Goal: Task Accomplishment & Management: Manage account settings

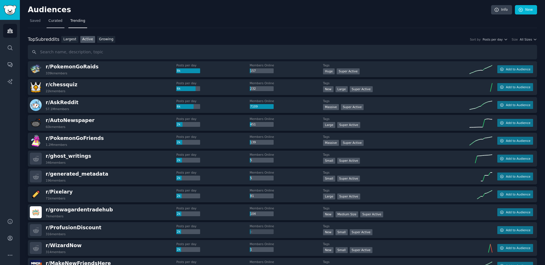
click at [52, 21] on span "Curated" at bounding box center [56, 20] width 14 height 5
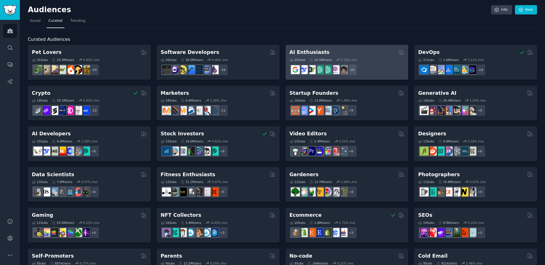
click at [369, 57] on div "25 Sub s 20.5M Users 2.53 % /mo + 18" at bounding box center [347, 66] width 115 height 20
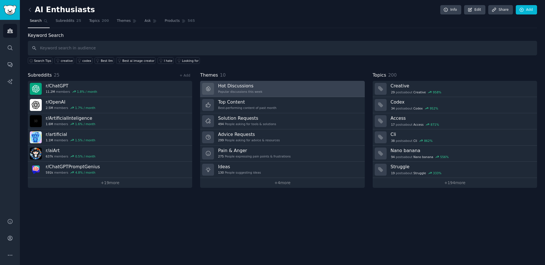
click at [299, 87] on link "Hot Discussions Popular discussions this week" at bounding box center [282, 89] width 165 height 16
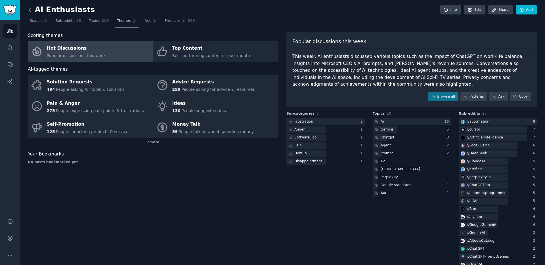
click at [28, 8] on icon at bounding box center [30, 10] width 6 height 6
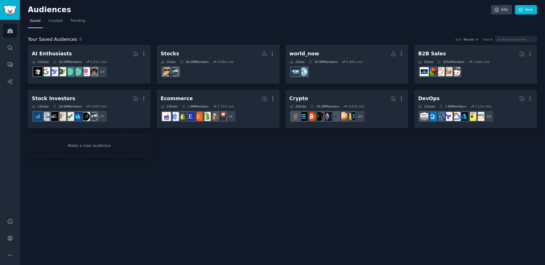
click at [249, 170] on div "Audiences Info New Saved Curated Trending Your Saved Audiences 8 Sort Recent Se…" at bounding box center [283, 132] width 526 height 265
click at [58, 21] on span "Curated" at bounding box center [56, 20] width 14 height 5
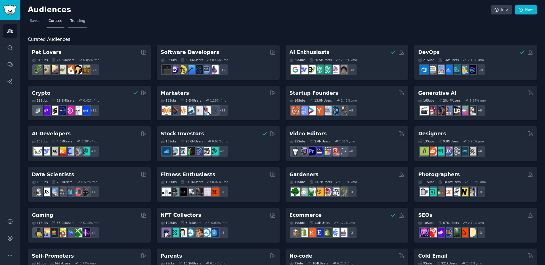
click at [77, 20] on span "Trending" at bounding box center [77, 20] width 15 height 5
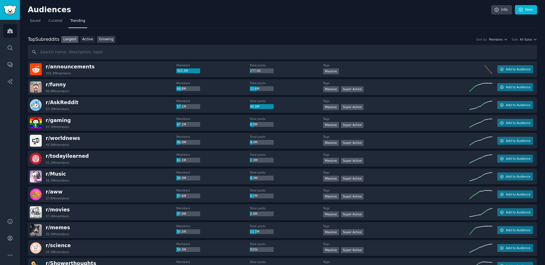
click at [108, 41] on link "Growing" at bounding box center [106, 39] width 18 height 7
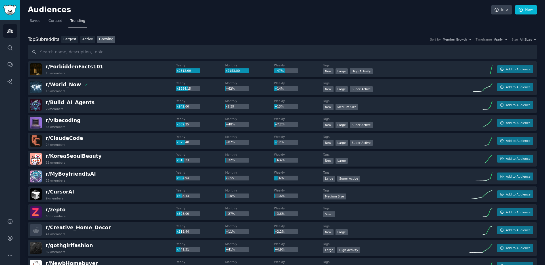
click at [205, 22] on nav "Saved Curated Trending" at bounding box center [283, 22] width 510 height 12
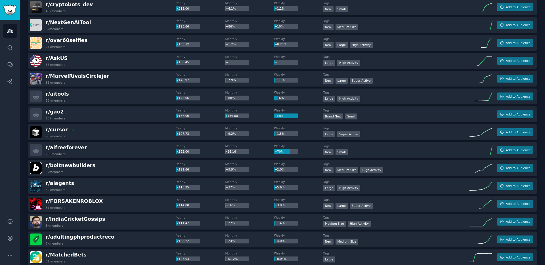
scroll to position [519, 0]
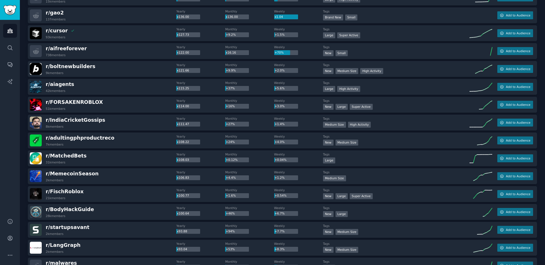
click at [141, 141] on div "r/ adultingphproductreco 7k members" at bounding box center [103, 141] width 147 height 12
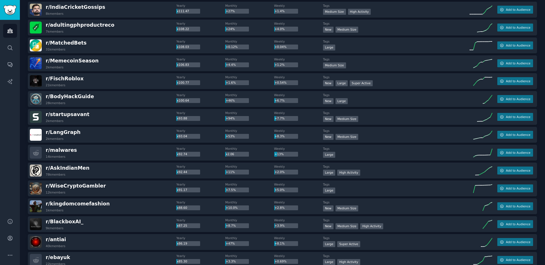
scroll to position [659, 0]
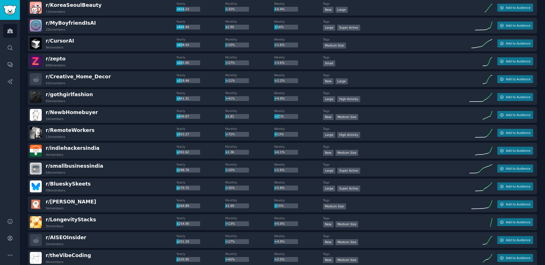
scroll to position [0, 0]
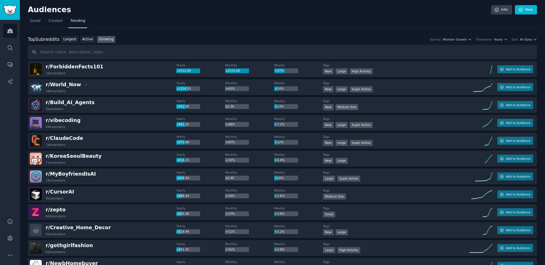
click at [47, 39] on div "Top Subreddits" at bounding box center [44, 39] width 32 height 7
click at [105, 38] on link "Growing" at bounding box center [106, 39] width 18 height 7
click at [497, 12] on link "Info" at bounding box center [502, 10] width 21 height 10
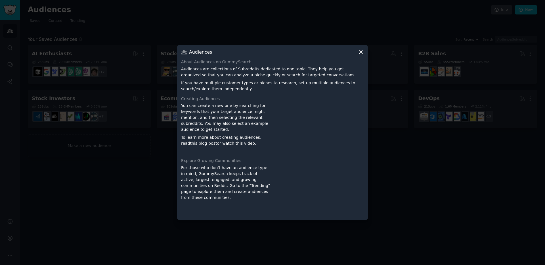
click at [362, 51] on icon at bounding box center [361, 52] width 3 height 3
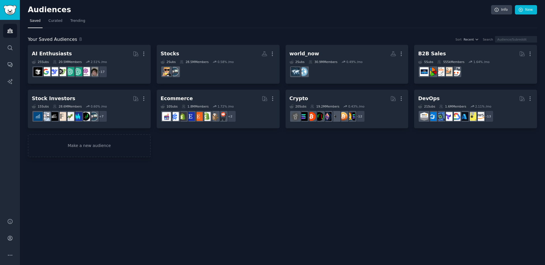
click at [211, 184] on div "Audiences Info New Saved Curated Trending Your Saved Audiences 8 Sort Recent Se…" at bounding box center [283, 132] width 526 height 265
click at [98, 146] on link "Make a new audience" at bounding box center [89, 145] width 123 height 23
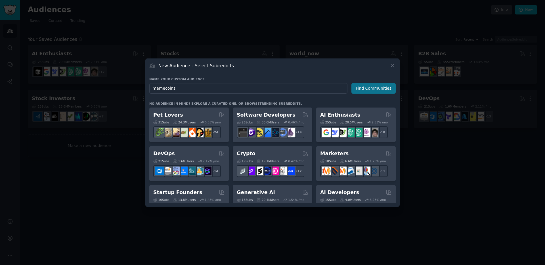
type input "memecoins"
click at [372, 87] on button "Find Communities" at bounding box center [374, 88] width 44 height 11
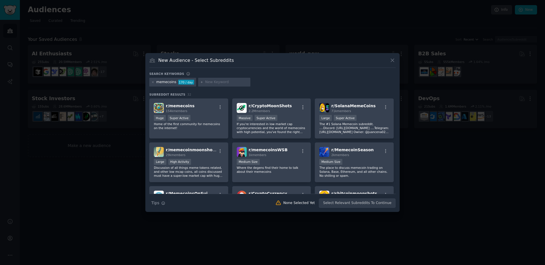
click at [324, 65] on div "New Audience - Select Subreddits" at bounding box center [272, 62] width 247 height 11
click at [218, 104] on div "r/ memecoins 154k members" at bounding box center [189, 108] width 70 height 10
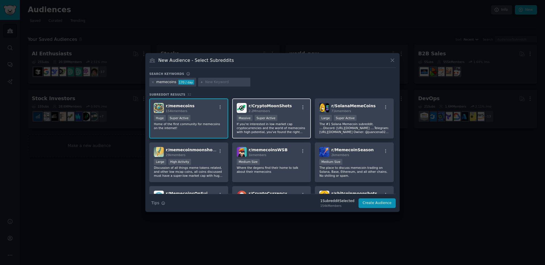
click at [286, 110] on div "2.2M members" at bounding box center [270, 111] width 43 height 4
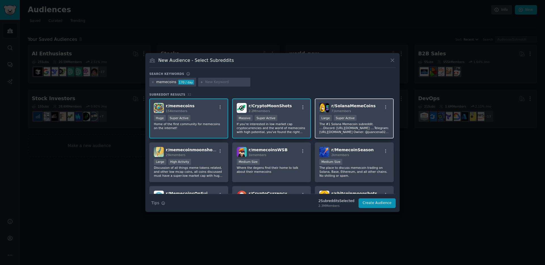
click at [366, 114] on div "r/ SolanaMemeCoins 71k members Large Super Active The #1 Solana Memecoin subred…" at bounding box center [354, 119] width 79 height 40
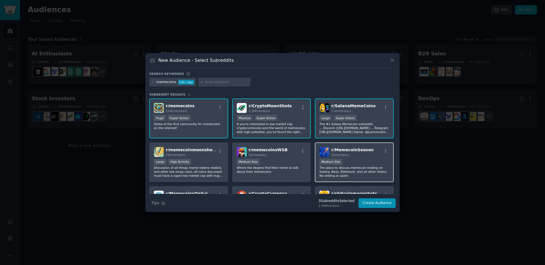
click at [367, 150] on span "r/ MemecoinSeason" at bounding box center [353, 150] width 42 height 5
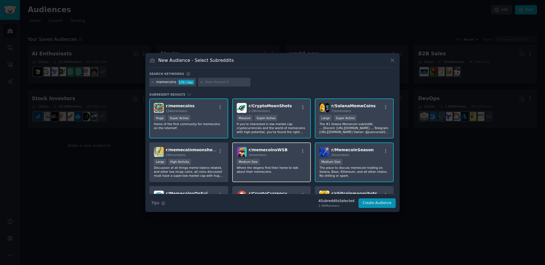
click at [273, 148] on span "r/ memecoinsWSB" at bounding box center [268, 150] width 39 height 5
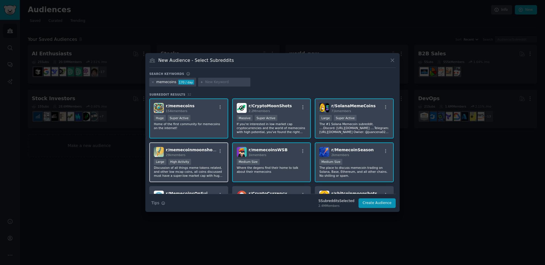
click at [179, 152] on span "r/ memecoinmoonshots" at bounding box center [191, 150] width 51 height 5
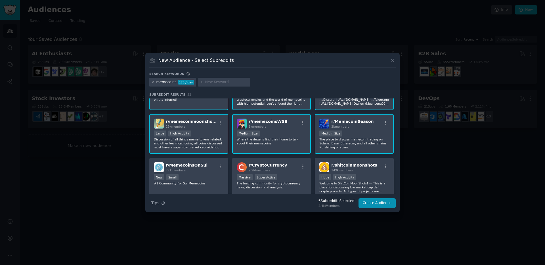
scroll to position [29, 0]
click at [205, 167] on div "r/ MemecoinsOnSui 771 members" at bounding box center [189, 167] width 70 height 10
click at [284, 169] on div "r/ CryptoCurrency 9.9M members" at bounding box center [272, 167] width 70 height 10
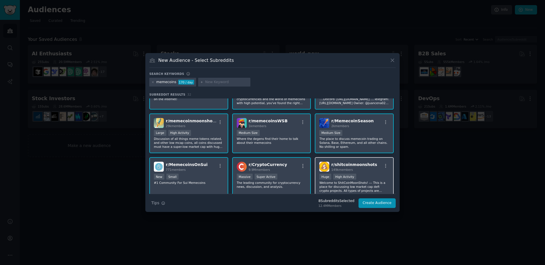
click at [364, 170] on div "149k members" at bounding box center [355, 170] width 46 height 4
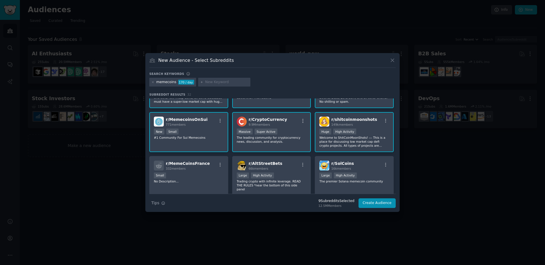
scroll to position [77, 0]
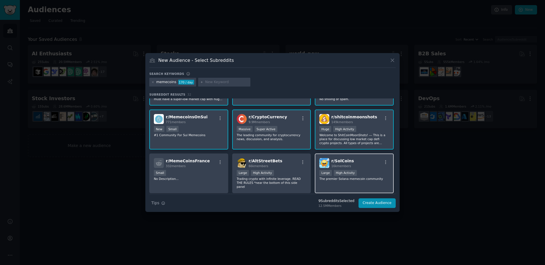
click at [370, 162] on div "r/ SolCoins 16k members" at bounding box center [355, 163] width 70 height 10
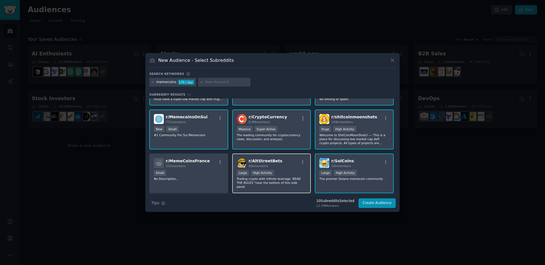
click at [284, 158] on div "r/ AltStreetBets 66k members" at bounding box center [272, 163] width 70 height 10
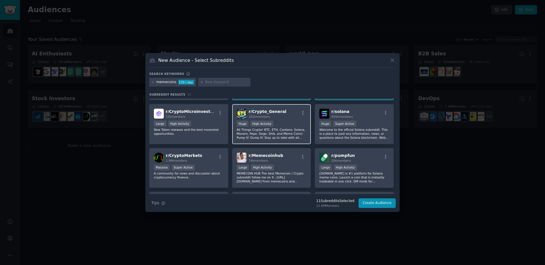
scroll to position [178, 0]
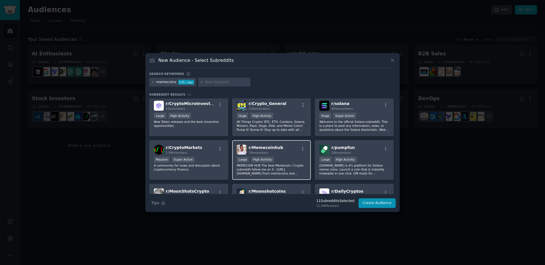
click at [286, 145] on div "r/ Memecoinhub 74k members" at bounding box center [272, 150] width 70 height 10
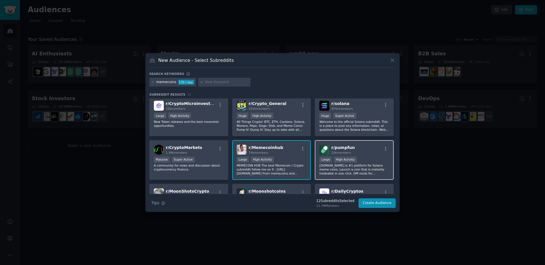
click at [367, 148] on div "r/ pumpfun 20k members" at bounding box center [355, 150] width 70 height 10
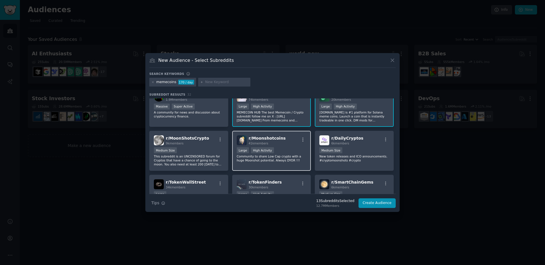
scroll to position [232, 0]
click at [287, 138] on div "r/ Moonshotcoins 41k members" at bounding box center [272, 139] width 70 height 10
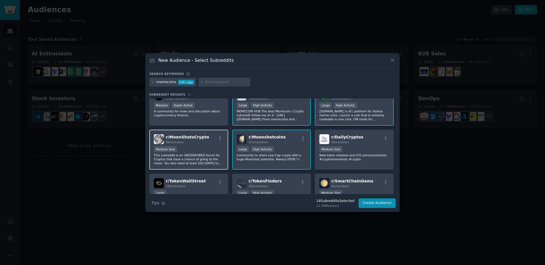
click at [209, 138] on div "r/ MoonShotsCrypto 9k members" at bounding box center [189, 139] width 70 height 10
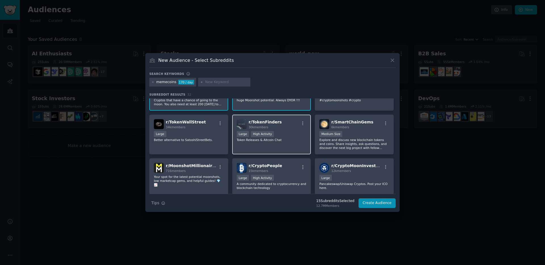
scroll to position [302, 0]
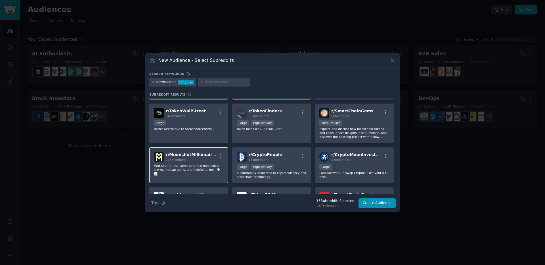
click at [205, 158] on div "716 members" at bounding box center [191, 160] width 51 height 4
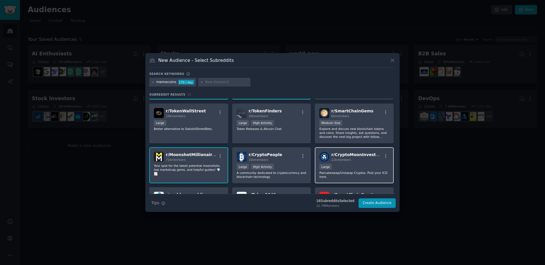
click at [363, 158] on div "12k members" at bounding box center [357, 160] width 51 height 4
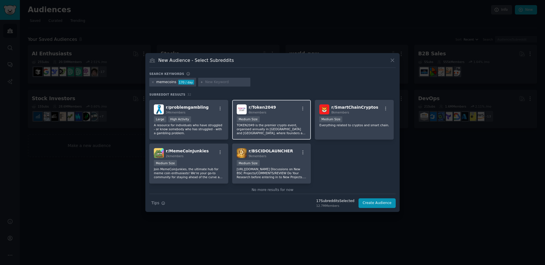
scroll to position [395, 0]
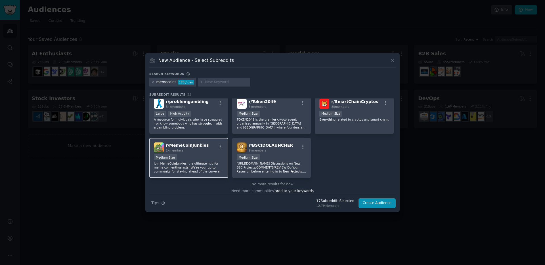
click at [199, 149] on div "r/ MemeCoinJunkies 2k members 1000 - 10,000 members Medium Size Join MemeCoinJu…" at bounding box center [188, 158] width 79 height 40
click at [387, 201] on button "Create Audience" at bounding box center [378, 204] width 38 height 10
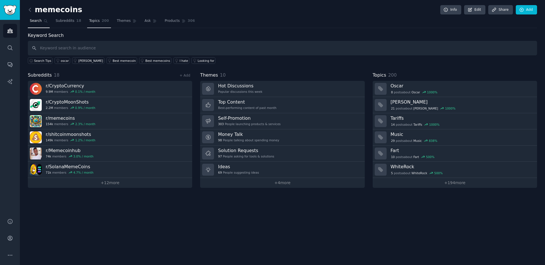
click at [95, 20] on span "Topics" at bounding box center [94, 20] width 11 height 5
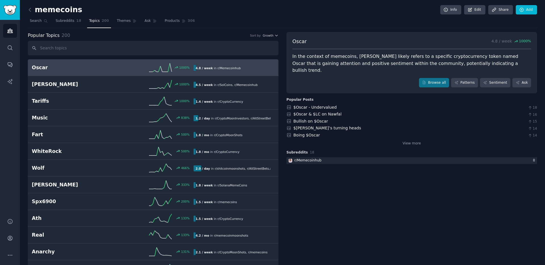
click at [355, 78] on div "Browse all Patterns Sentiment Ask" at bounding box center [412, 83] width 239 height 10
click at [524, 78] on link "Ask" at bounding box center [522, 83] width 19 height 10
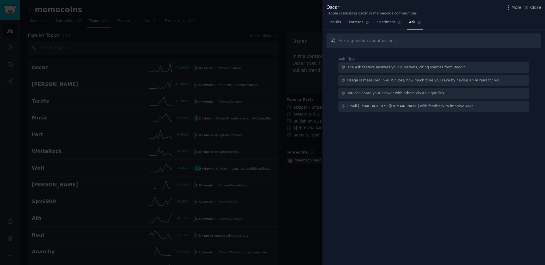
click at [365, 42] on input "text" at bounding box center [434, 41] width 215 height 14
type input "whats the contract name?"
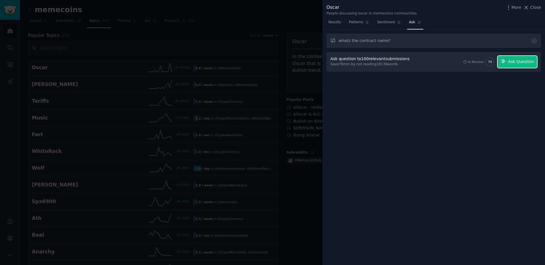
click at [529, 62] on span "Ask Question" at bounding box center [521, 62] width 26 height 6
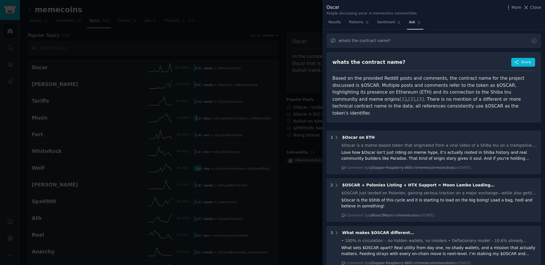
click at [304, 88] on div at bounding box center [272, 132] width 545 height 265
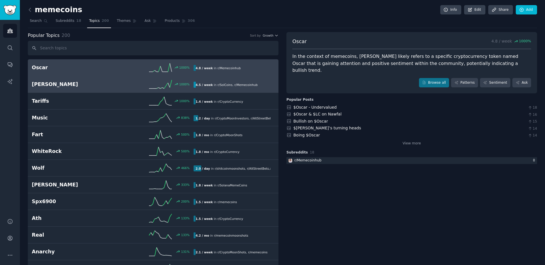
click at [124, 82] on div "1000 %" at bounding box center [153, 84] width 81 height 9
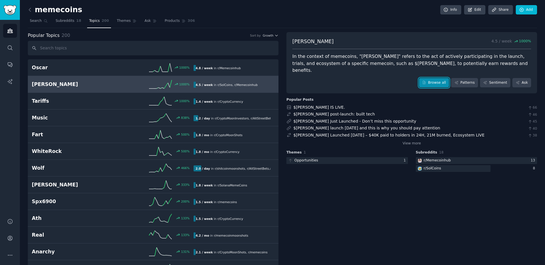
click at [438, 78] on link "Browse all" at bounding box center [434, 83] width 30 height 10
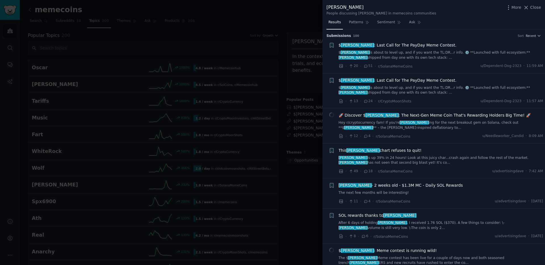
click at [303, 66] on div at bounding box center [272, 132] width 545 height 265
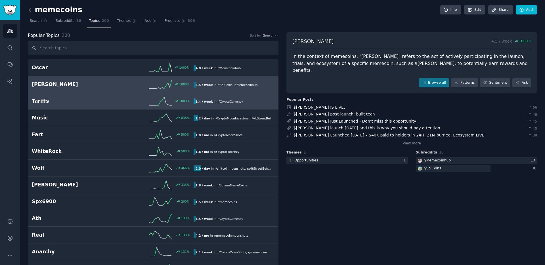
click at [115, 103] on div "1000 %" at bounding box center [153, 101] width 81 height 9
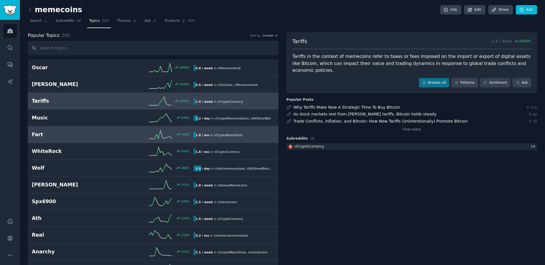
click at [105, 129] on link "Fart 500 % 1.8 / mo in r/ CryptoMoonShots" at bounding box center [153, 134] width 251 height 17
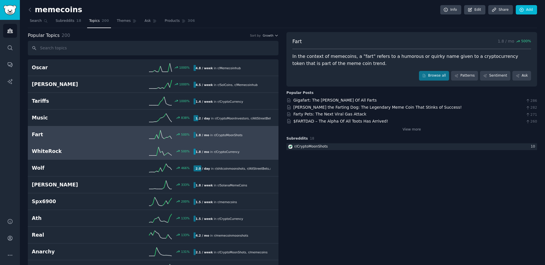
click at [232, 152] on span "r/ CryptoCurrency" at bounding box center [227, 151] width 26 height 3
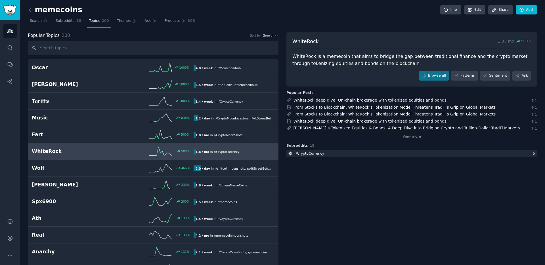
click at [276, 34] on icon "button" at bounding box center [277, 36] width 4 height 4
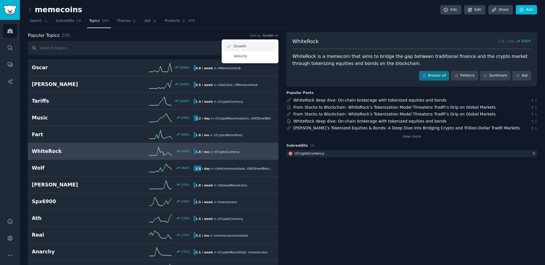
click at [257, 45] on div "Growth" at bounding box center [250, 46] width 53 height 10
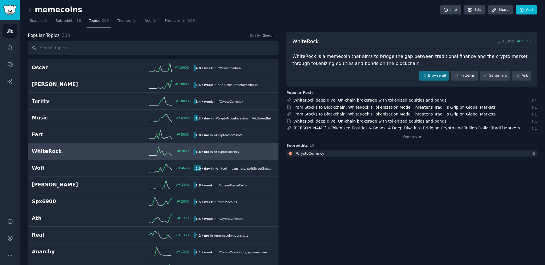
click at [234, 35] on div "Popular Topics 200 Sort by Growth" at bounding box center [153, 35] width 251 height 7
click at [64, 22] on span "Subreddits" at bounding box center [65, 20] width 19 height 5
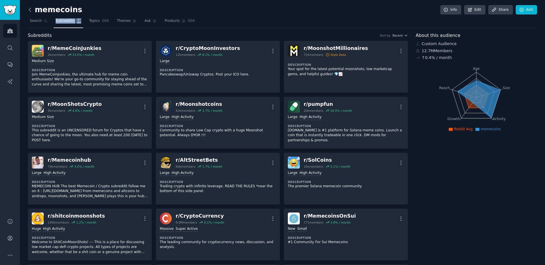
click at [31, 7] on icon at bounding box center [30, 10] width 6 height 6
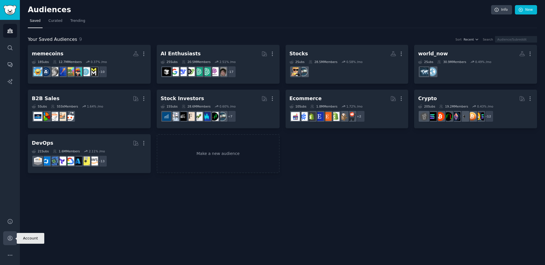
click at [9, 236] on icon "Sidebar" at bounding box center [10, 239] width 6 height 6
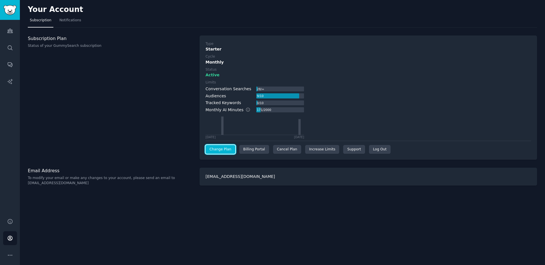
click at [229, 148] on link "Change Plan" at bounding box center [221, 149] width 30 height 9
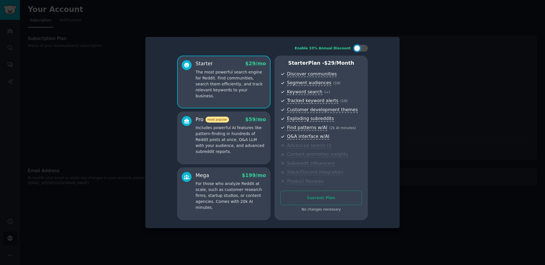
click at [326, 198] on div "Current Plan No changes necessary" at bounding box center [322, 202] width 82 height 22
click at [445, 59] on div at bounding box center [272, 132] width 545 height 265
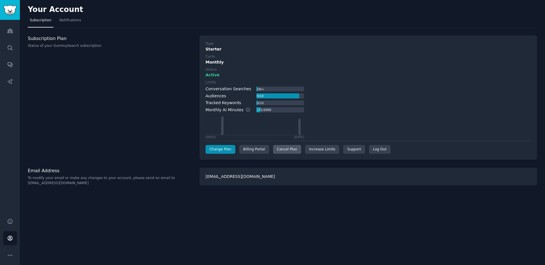
click at [287, 151] on div "Cancel Plan" at bounding box center [287, 149] width 28 height 9
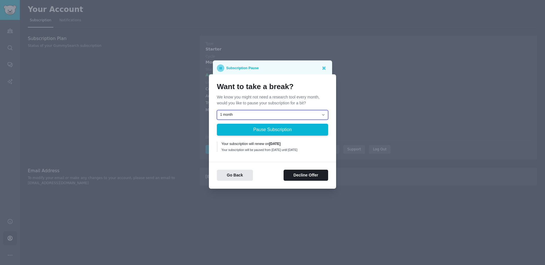
click at [282, 111] on select "1 month 2 months 3 months Choose a custom date to resume" at bounding box center [272, 115] width 111 height 10
click at [302, 176] on button "Decline Offer" at bounding box center [306, 175] width 45 height 11
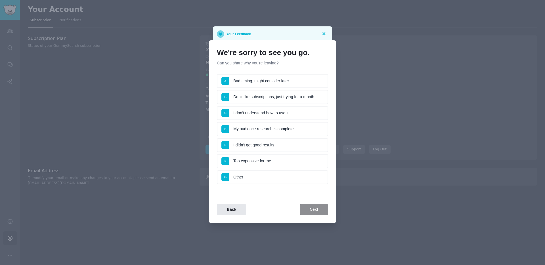
click at [275, 127] on li "D My audience research is complete" at bounding box center [272, 129] width 111 height 14
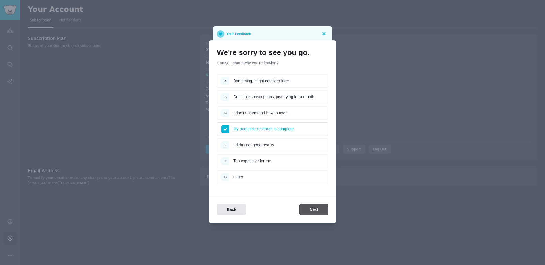
click at [317, 208] on button "Next" at bounding box center [314, 209] width 28 height 11
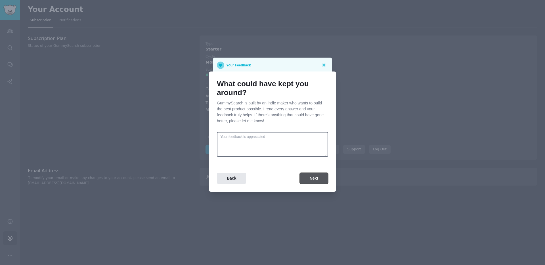
click at [309, 176] on button "Next" at bounding box center [314, 178] width 28 height 11
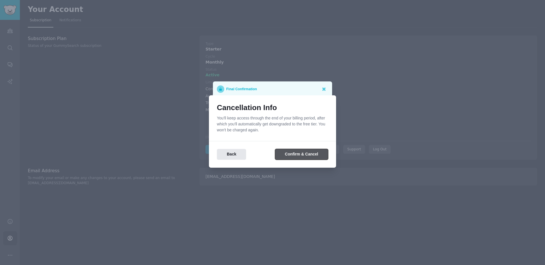
click at [301, 156] on button "Confirm & Cancel" at bounding box center [301, 154] width 53 height 11
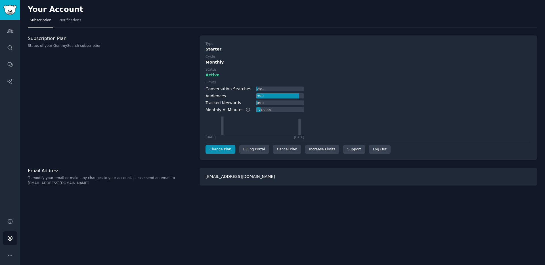
click at [270, 196] on div "Your Account Subscription Notifications Subscription Plan Status of your GummyS…" at bounding box center [283, 132] width 526 height 265
click at [10, 27] on link "Audiences" at bounding box center [10, 31] width 14 height 14
